Goal: Connect with others: Connect with other users

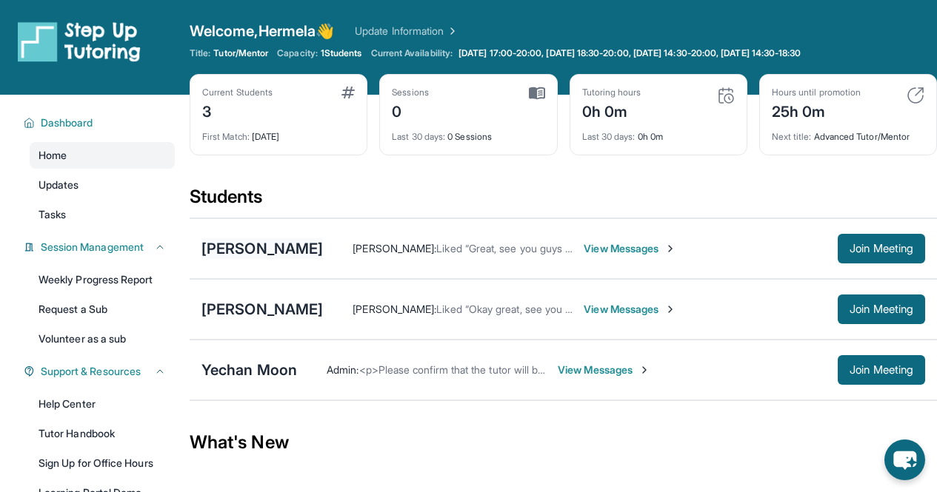
click at [321, 247] on div "[PERSON_NAME]" at bounding box center [261, 248] width 121 height 21
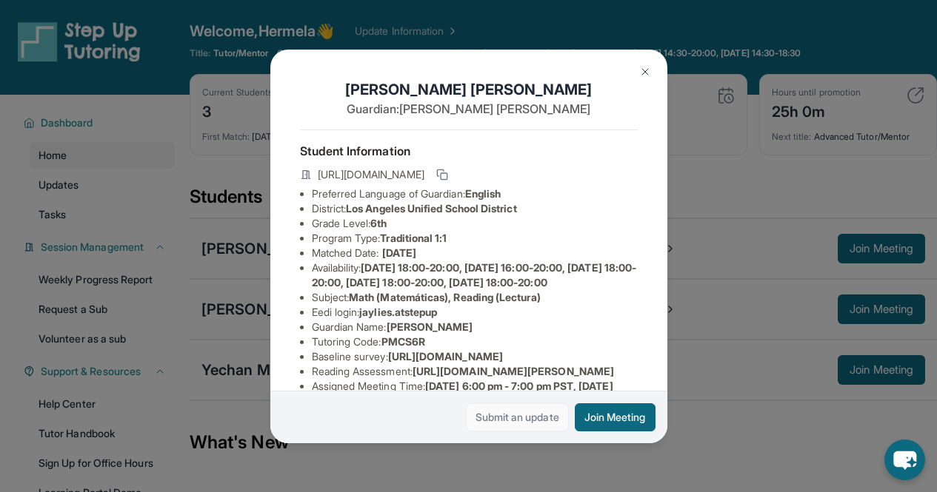
click at [511, 418] on link "Submit an update" at bounding box center [517, 418] width 103 height 28
click at [643, 73] on img at bounding box center [645, 72] width 12 height 12
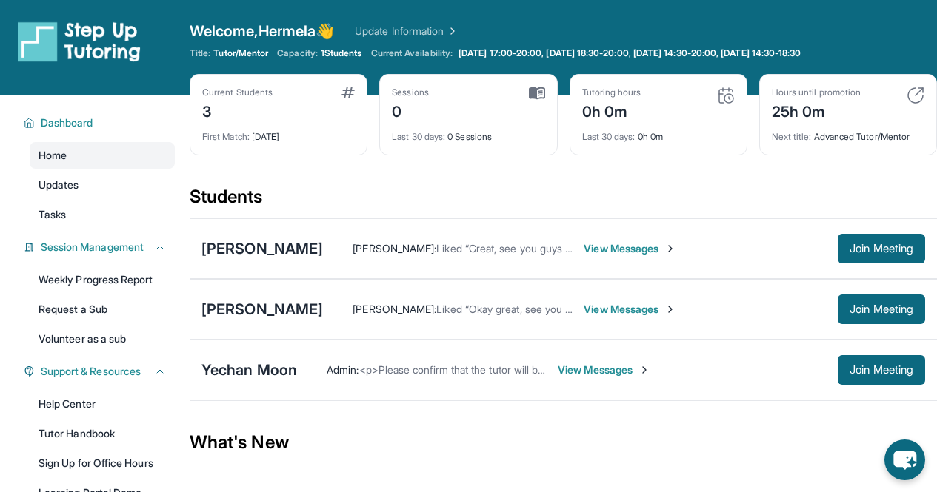
drag, startPoint x: 0, startPoint y: 0, endPoint x: 598, endPoint y: 193, distance: 627.8
click at [598, 193] on div "Students" at bounding box center [563, 201] width 747 height 33
click at [843, 244] on button "Join Meeting" at bounding box center [881, 249] width 87 height 30
click at [595, 310] on span "View Messages" at bounding box center [630, 309] width 93 height 15
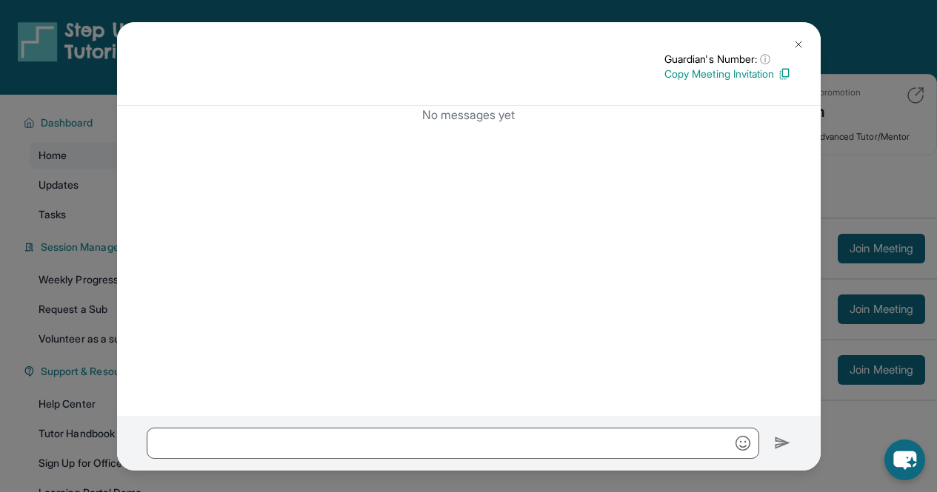
click at [795, 45] on img at bounding box center [798, 45] width 12 height 12
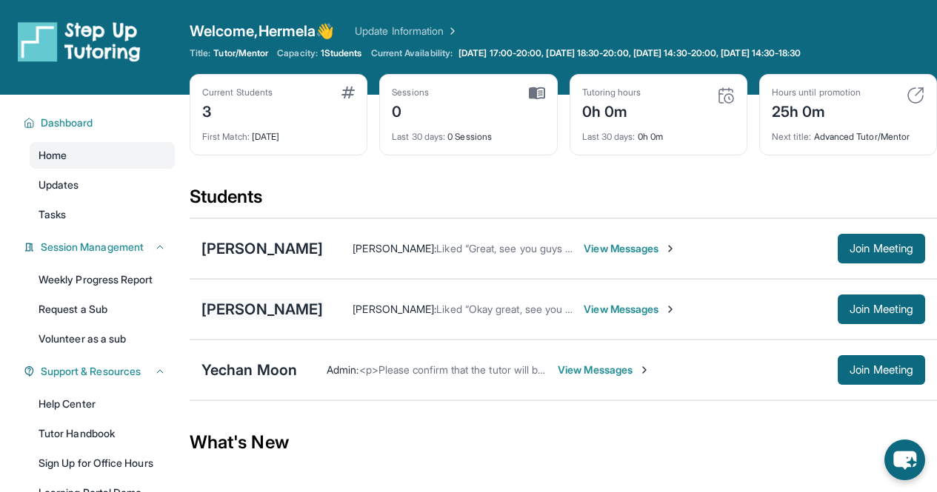
click at [258, 304] on div "[PERSON_NAME]" at bounding box center [261, 309] width 121 height 21
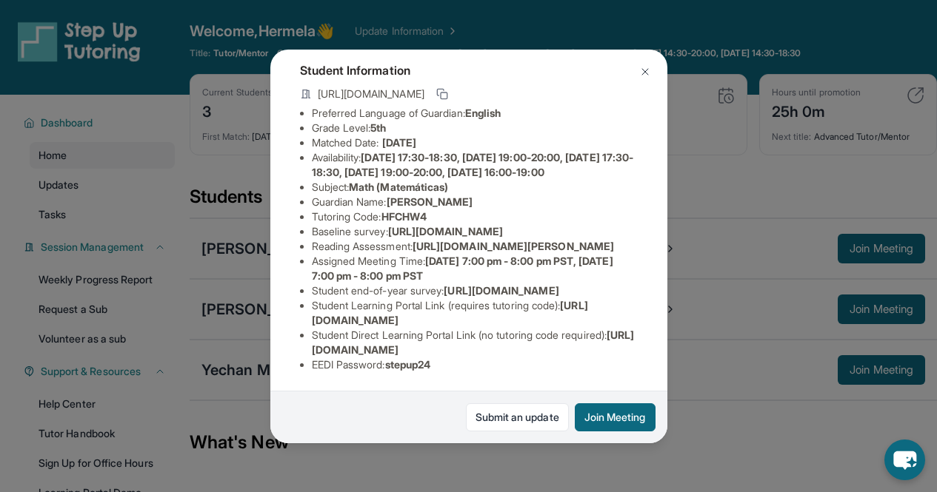
scroll to position [252, 0]
click at [645, 70] on img at bounding box center [645, 72] width 12 height 12
